Goal: Book appointment/travel/reservation

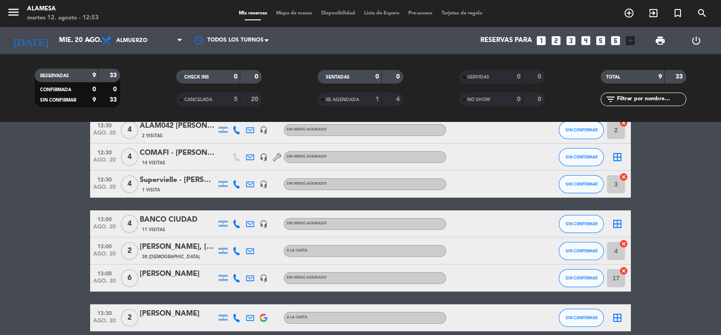
scroll to position [112, 0]
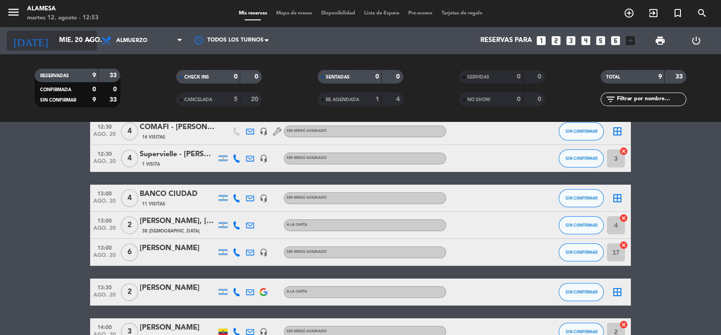
click at [66, 42] on input "mié. 20 ago." at bounding box center [98, 40] width 87 height 17
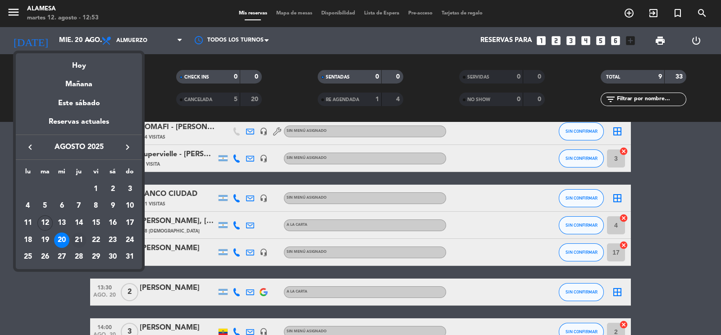
click at [81, 237] on div "21" at bounding box center [78, 239] width 15 height 15
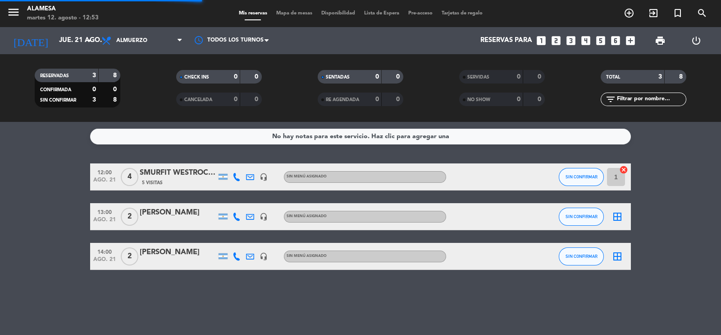
scroll to position [0, 0]
click at [64, 40] on input "jue. 21 ago." at bounding box center [98, 40] width 87 height 17
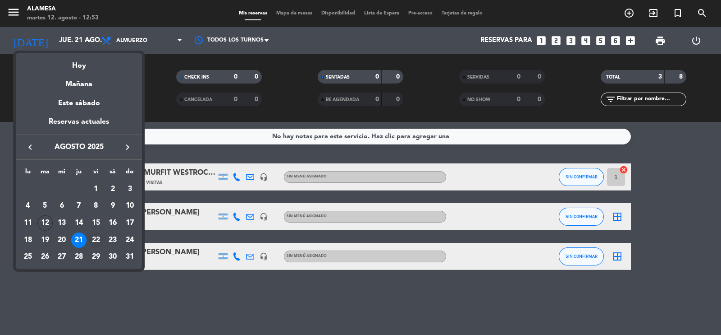
click at [98, 236] on div "22" at bounding box center [95, 239] width 15 height 15
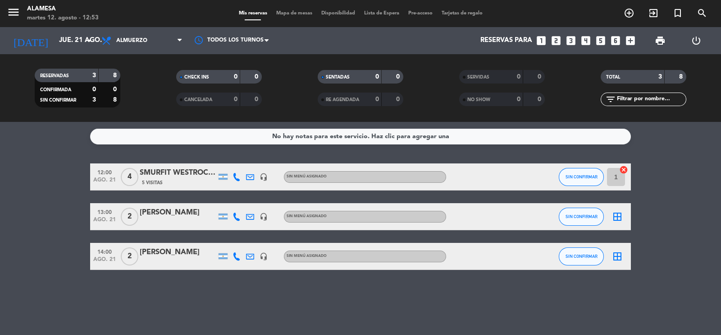
type input "vie. 22 ago."
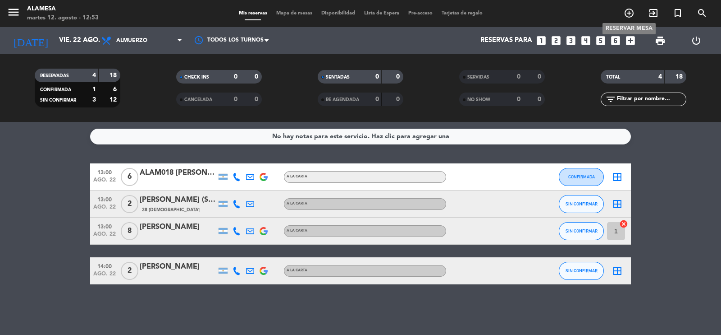
click at [631, 11] on icon "add_circle_outline" at bounding box center [629, 13] width 11 height 11
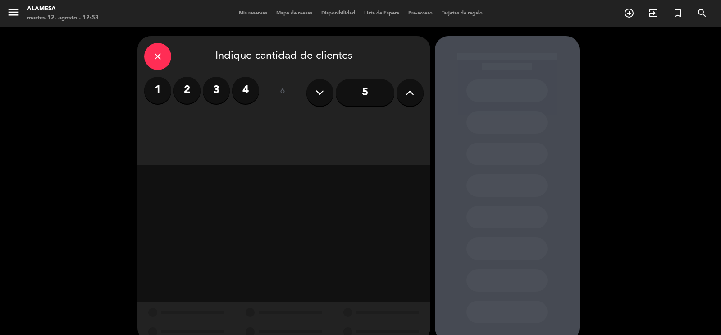
click at [241, 89] on label "4" at bounding box center [245, 90] width 27 height 27
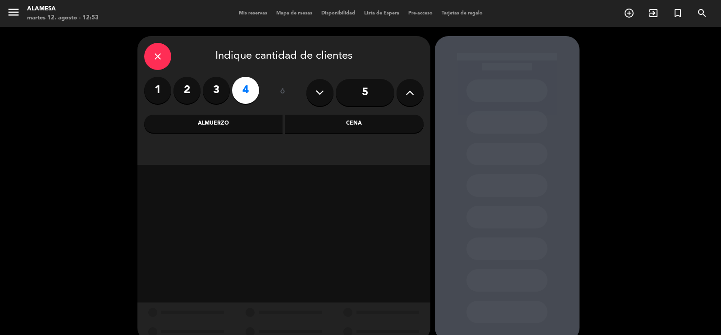
click at [230, 111] on div "close Indique cantidad de clientes 1 2 3 4 ó 5 Almuerzo Cena" at bounding box center [284, 100] width 293 height 128
click at [228, 120] on div "Almuerzo" at bounding box center [213, 124] width 139 height 18
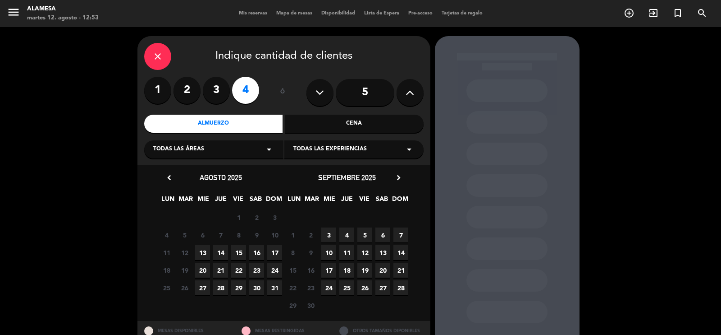
click at [238, 268] on span "22" at bounding box center [238, 269] width 15 height 15
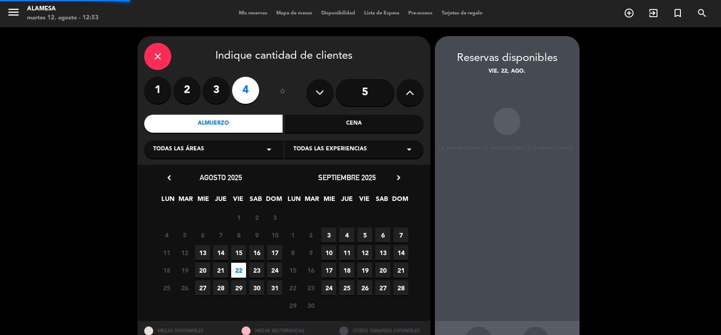
scroll to position [33, 0]
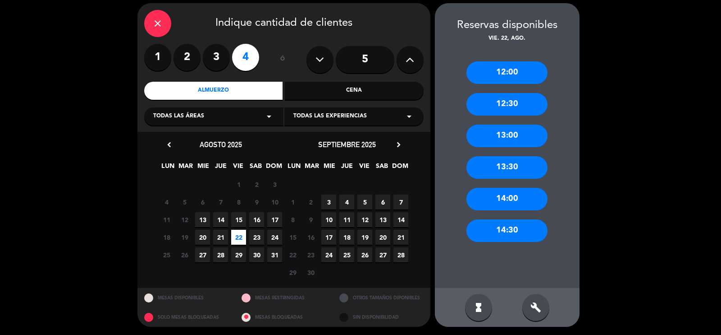
click at [517, 74] on div "12:00" at bounding box center [507, 72] width 81 height 23
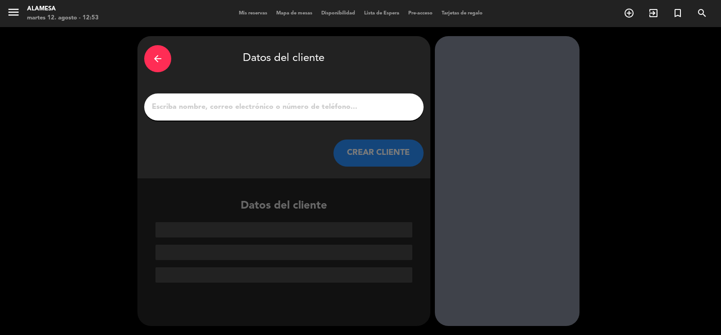
scroll to position [0, 0]
click at [335, 106] on input "1" at bounding box center [284, 107] width 266 height 13
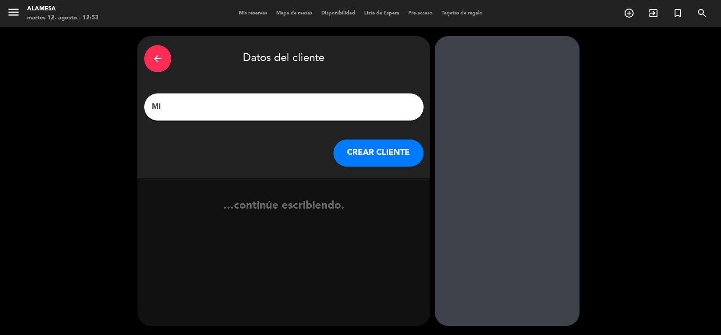
type input "M"
type input "m"
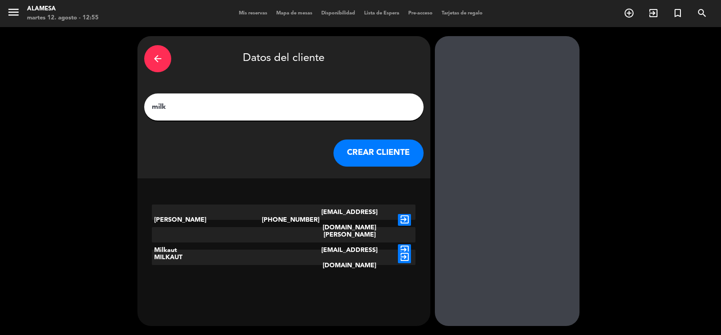
type input "milk"
click at [407, 244] on icon "exit_to_app" at bounding box center [404, 250] width 13 height 12
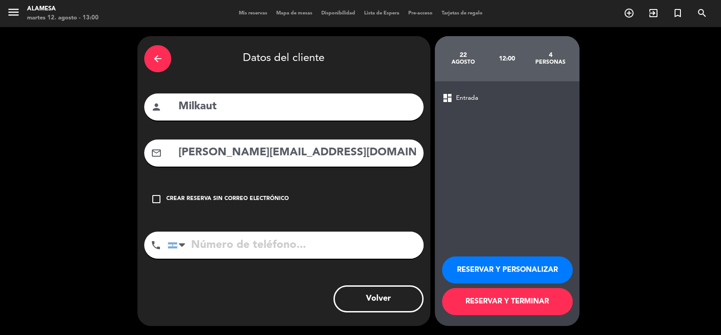
click at [332, 238] on input "tel" at bounding box center [296, 244] width 256 height 27
type input "1130698933"
click at [532, 267] on button "RESERVAR Y PERSONALIZAR" at bounding box center [507, 269] width 131 height 27
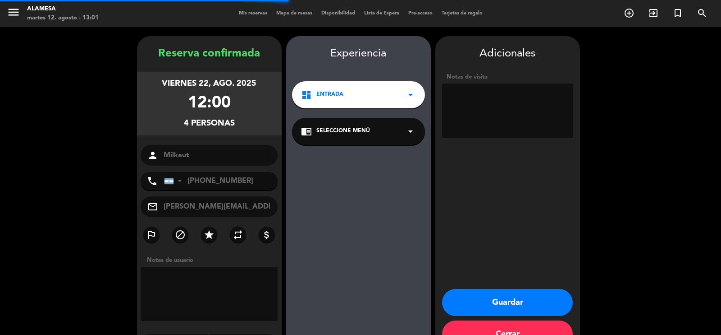
scroll to position [26, 0]
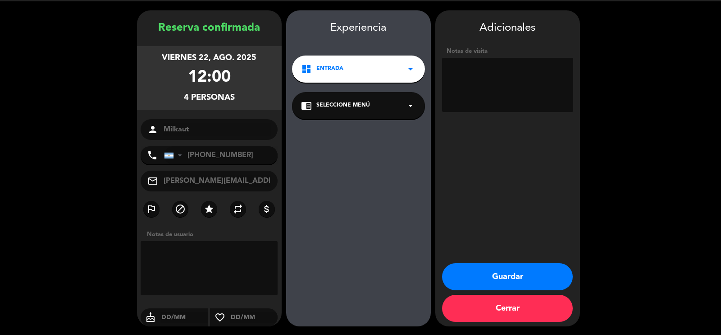
drag, startPoint x: 223, startPoint y: 170, endPoint x: 169, endPoint y: 168, distance: 54.6
click at [169, 164] on input "[PHONE_NUMBER]" at bounding box center [221, 155] width 114 height 18
click at [481, 297] on button "Cerrar" at bounding box center [507, 307] width 131 height 27
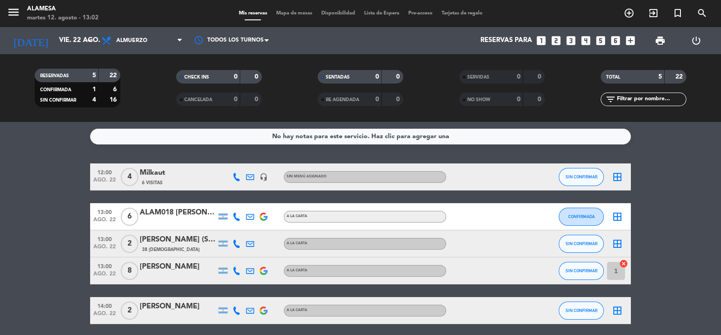
click at [4, 174] on bookings-row "12:00 ago. 22 4 Milkaut 6 Visitas headset_mic Sin menú asignado SIN CONFIRMAR b…" at bounding box center [360, 243] width 721 height 161
click at [187, 175] on div "Milkaut" at bounding box center [178, 173] width 77 height 12
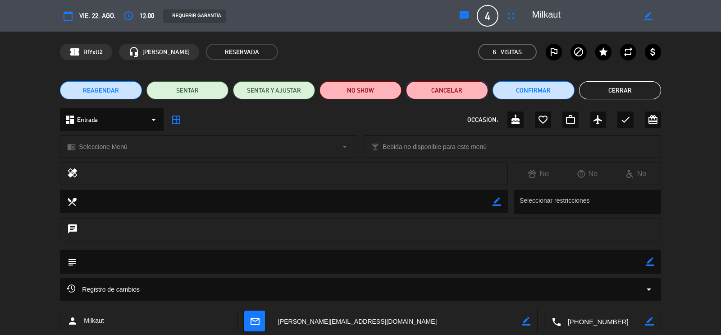
click at [452, 95] on button "Cancelar" at bounding box center [447, 90] width 82 height 18
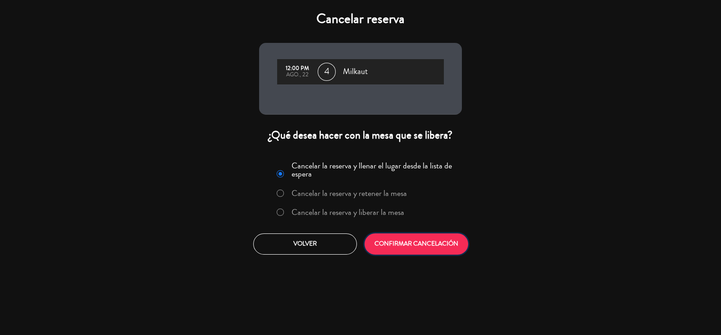
click at [389, 243] on button "CONFIRMAR CANCELACIÓN" at bounding box center [417, 243] width 104 height 21
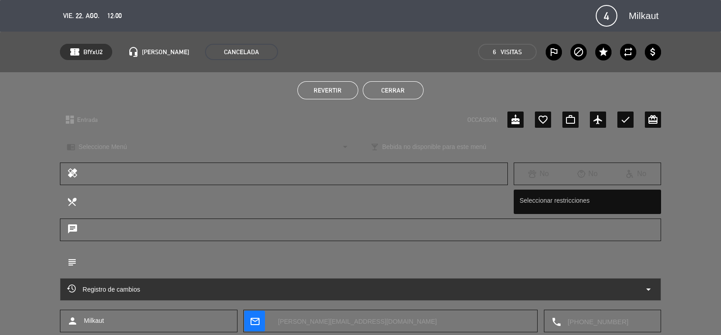
click at [91, 8] on div "calendar_today vie. 22, ago. access_time 12:00 sms 4 Milkaut fullscreen phone m…" at bounding box center [360, 16] width 601 height 22
